Goal: Find specific page/section: Find specific page/section

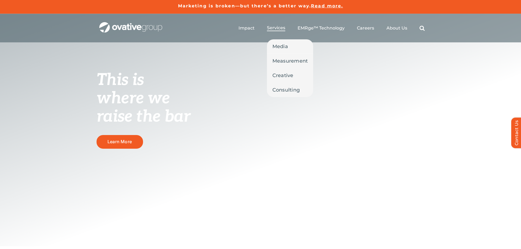
click at [271, 29] on span "Services" at bounding box center [276, 27] width 18 height 5
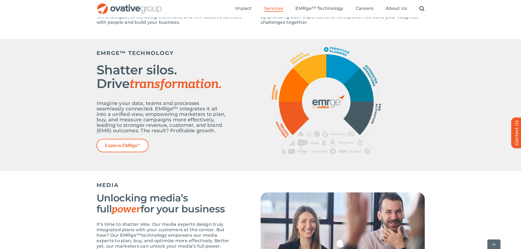
scroll to position [219, 0]
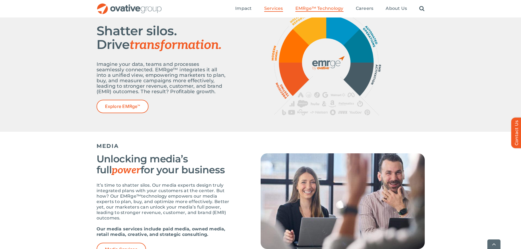
click at [324, 8] on span "EMRge™ Technology" at bounding box center [319, 8] width 48 height 5
